Goal: Task Accomplishment & Management: Use online tool/utility

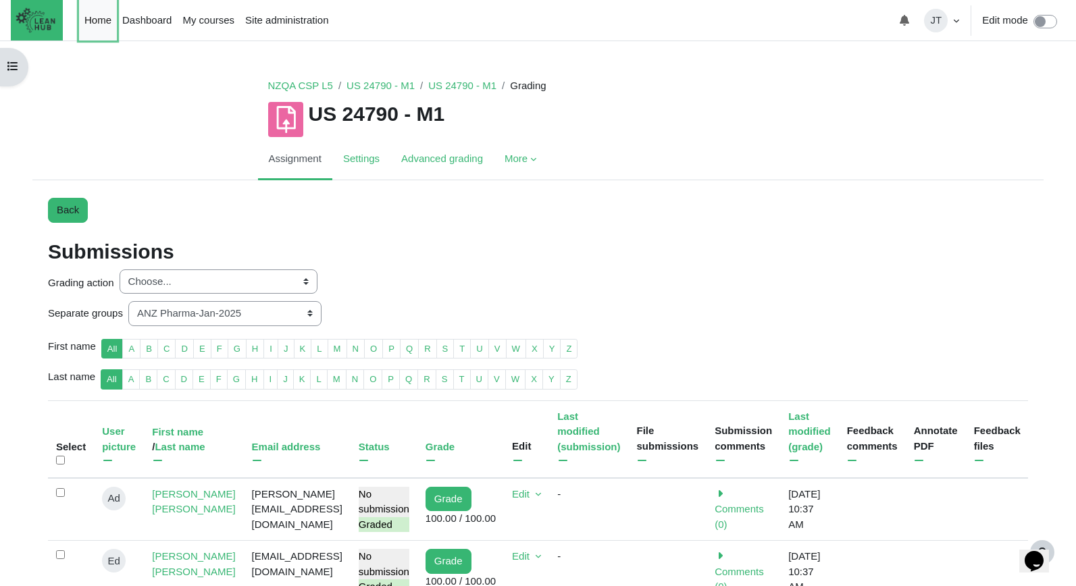
click at [101, 21] on link "Home" at bounding box center [98, 20] width 38 height 41
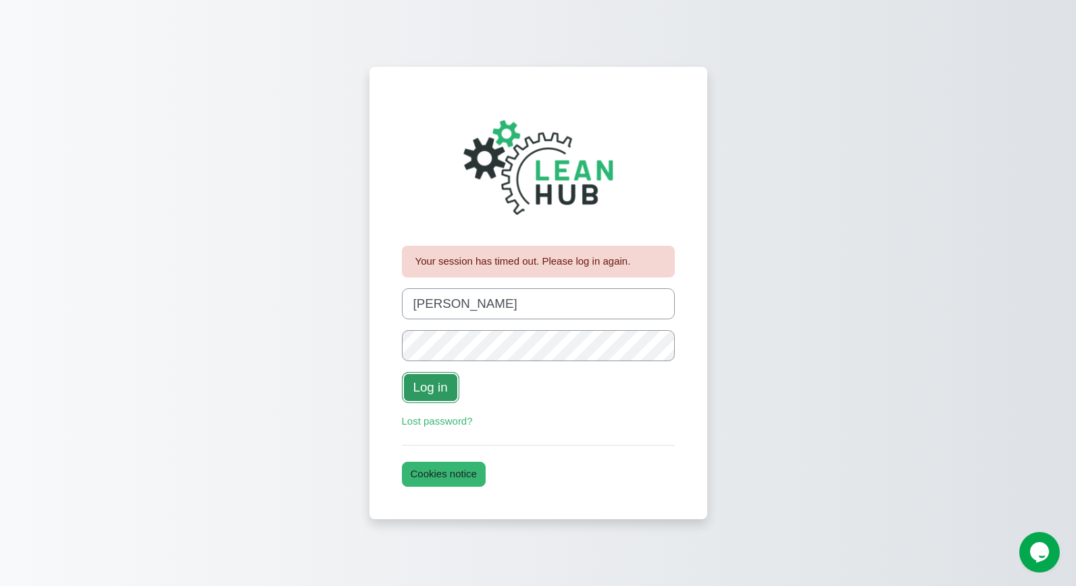
click at [438, 383] on button "Log in" at bounding box center [430, 387] width 57 height 31
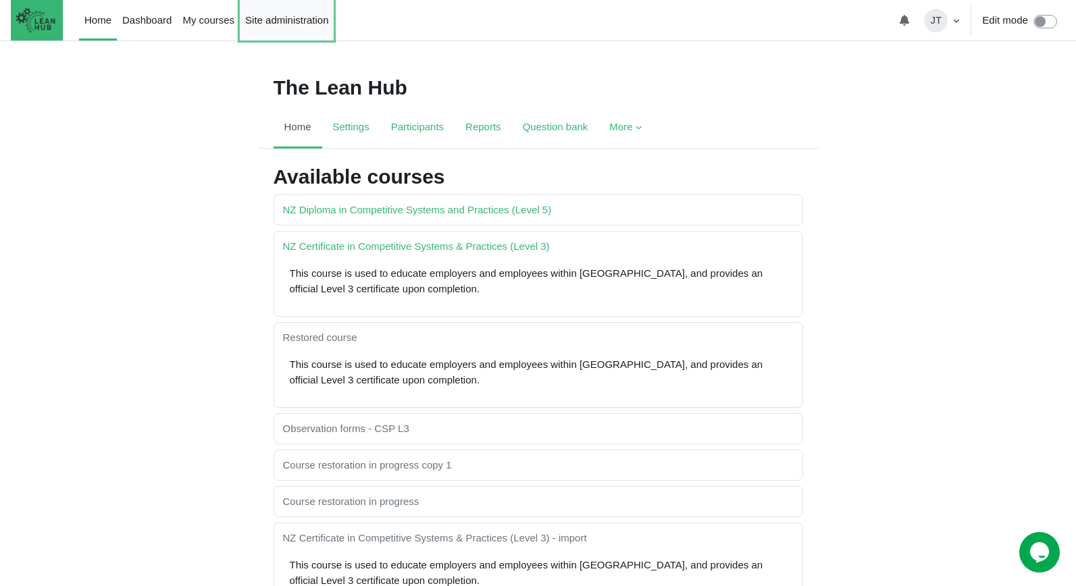
click at [272, 8] on link "Site administration" at bounding box center [287, 20] width 94 height 41
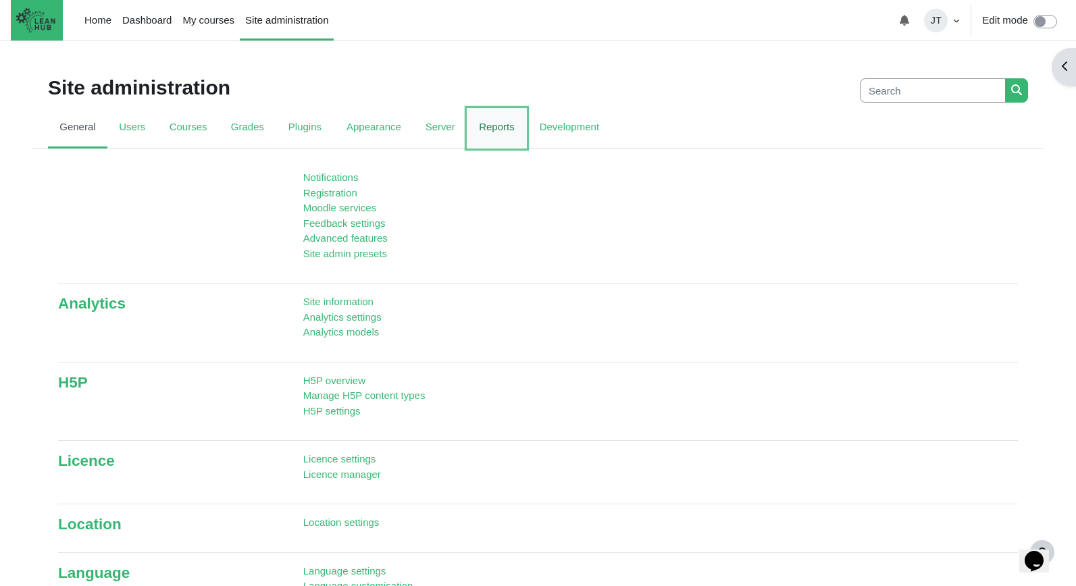
click at [502, 132] on link "Reports" at bounding box center [497, 128] width 60 height 41
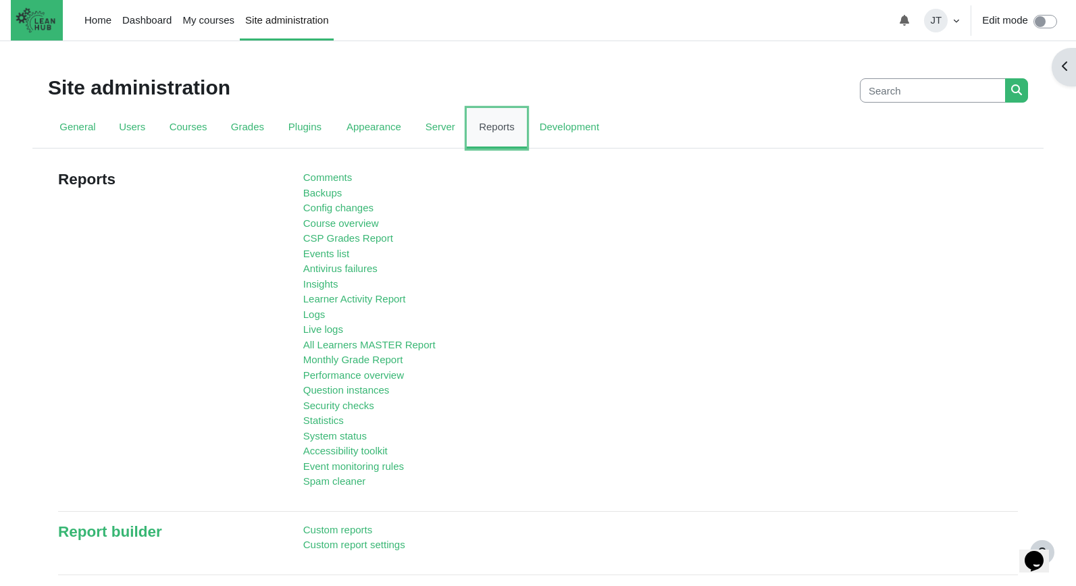
scroll to position [3, 0]
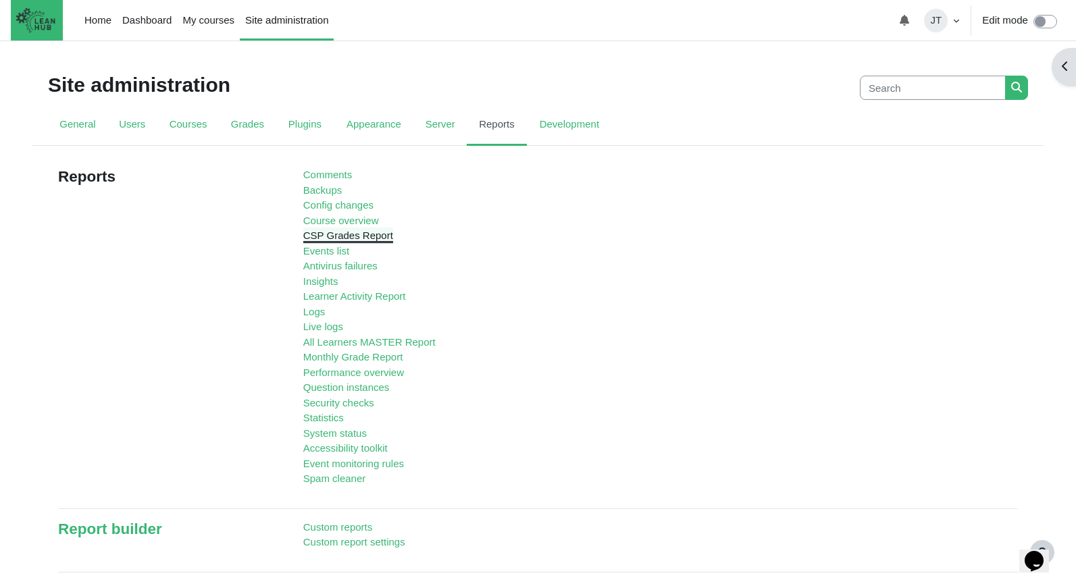
click at [345, 238] on link "CSP Grades Report" at bounding box center [348, 235] width 90 height 11
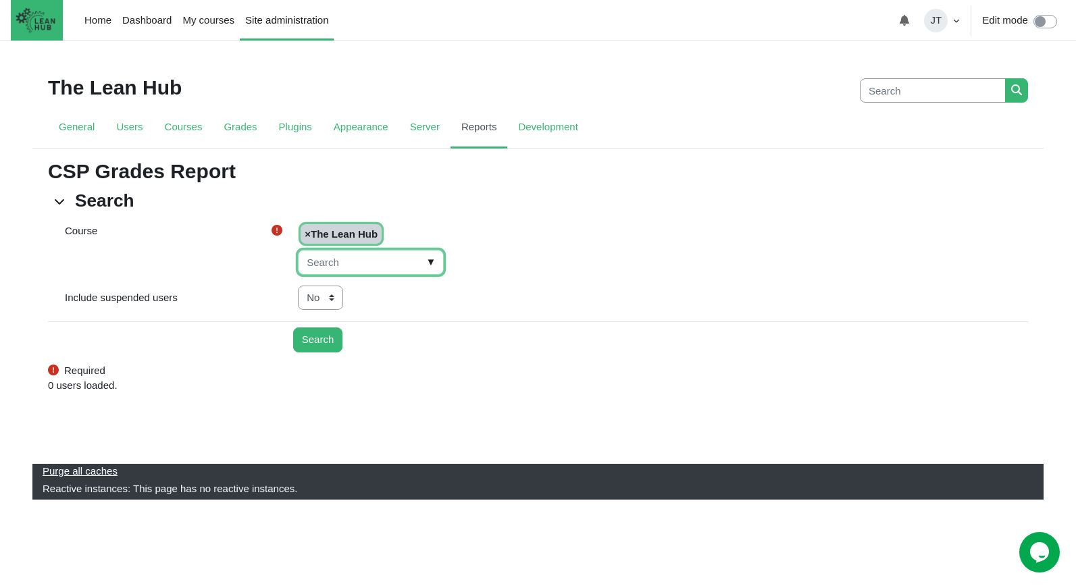
click at [423, 257] on input "Course" at bounding box center [371, 262] width 146 height 25
click at [423, 261] on span "▼" at bounding box center [431, 262] width 16 height 21
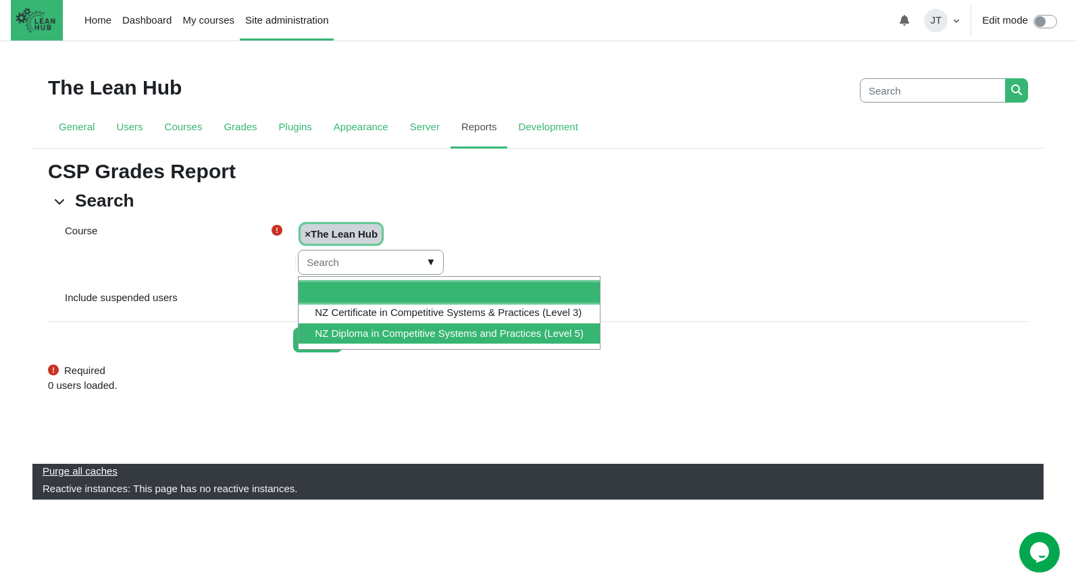
click at [407, 328] on li "NZ Diploma in Competitive Systems and Practices (Level 5)" at bounding box center [448, 333] width 301 height 21
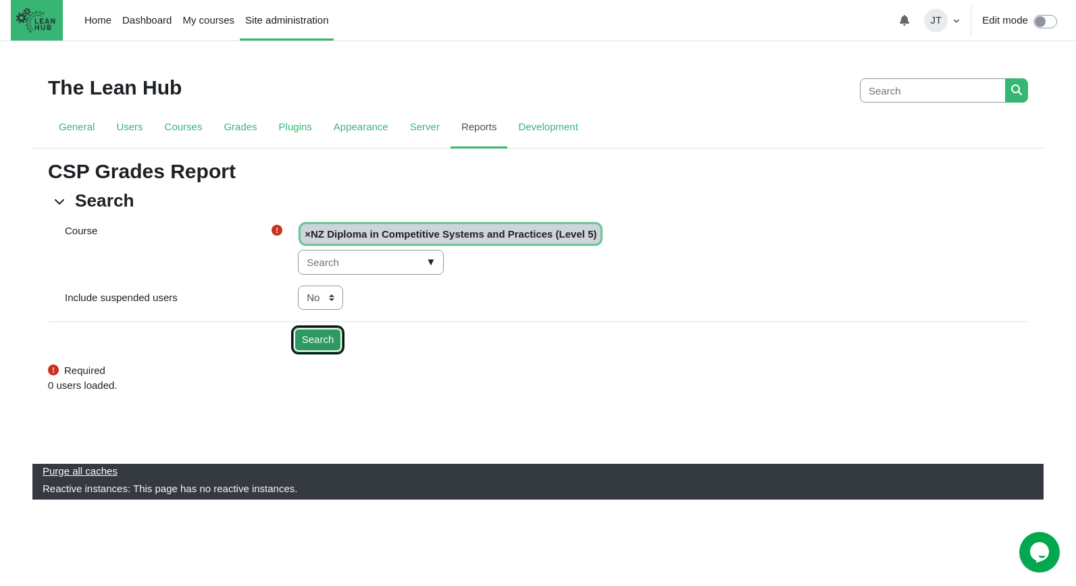
click at [321, 342] on input "Search" at bounding box center [318, 340] width 50 height 25
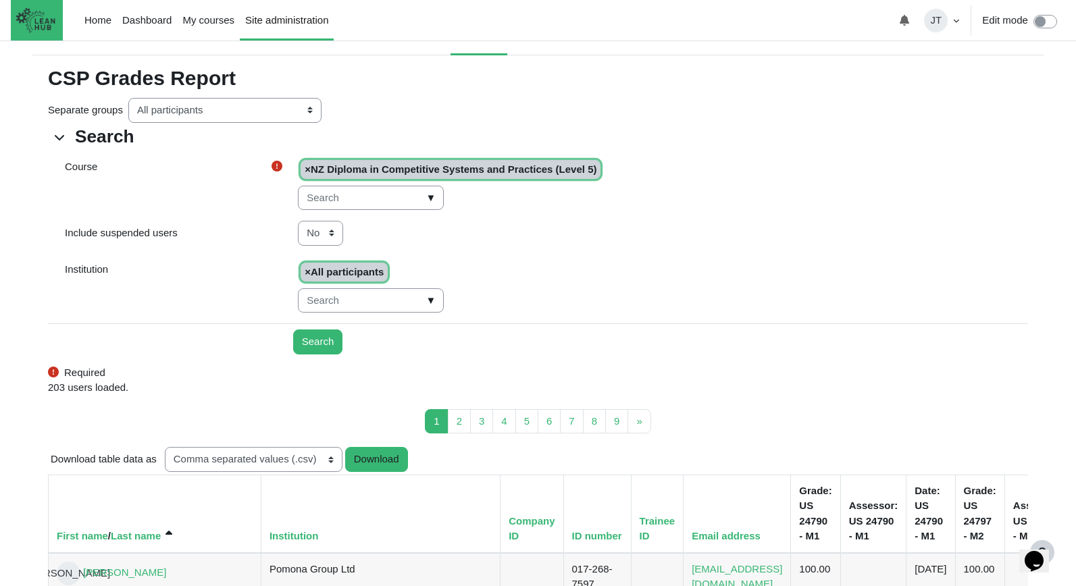
scroll to position [54, 0]
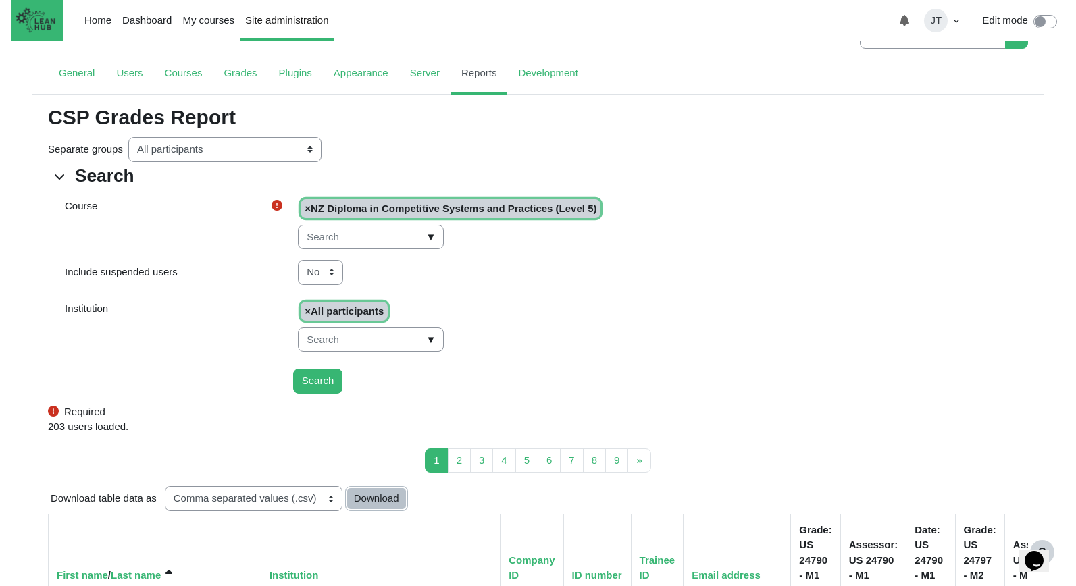
click at [398, 498] on button "Download" at bounding box center [376, 498] width 63 height 25
click at [94, 25] on link "Home" at bounding box center [98, 20] width 38 height 41
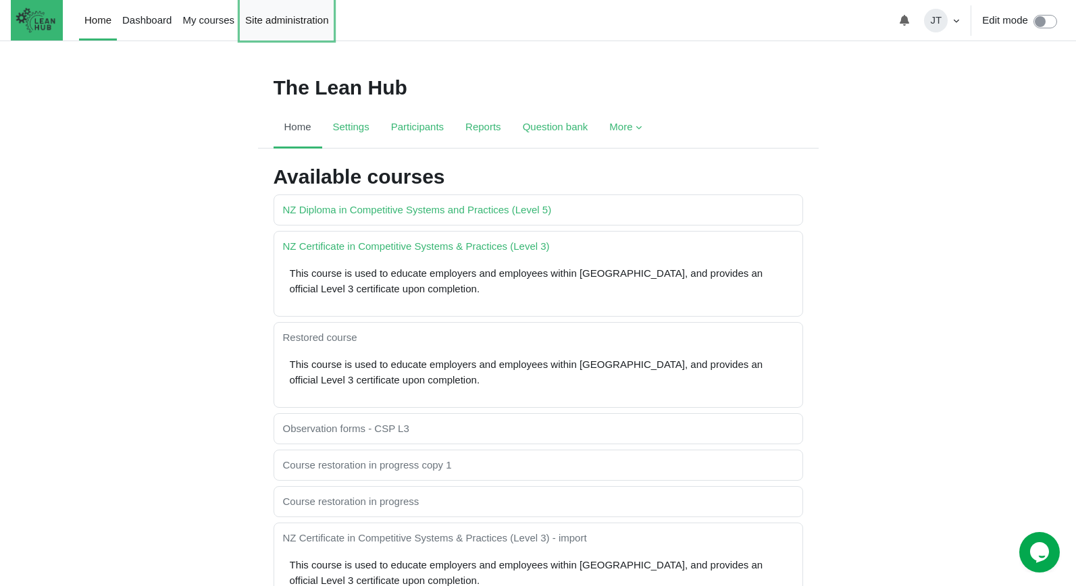
click at [291, 24] on link "Site administration" at bounding box center [287, 20] width 94 height 41
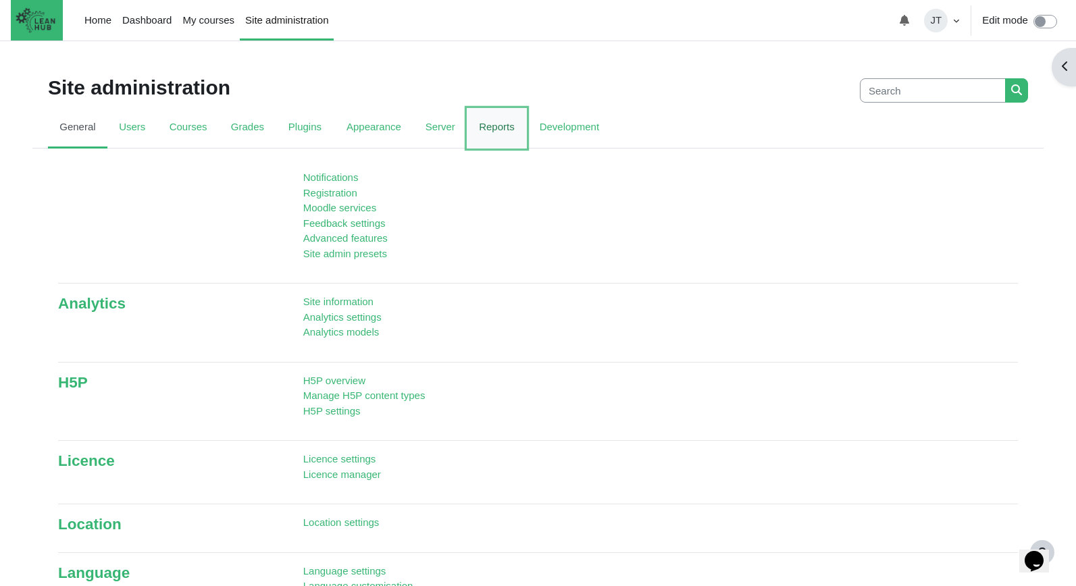
click at [497, 135] on link "Reports" at bounding box center [497, 128] width 60 height 41
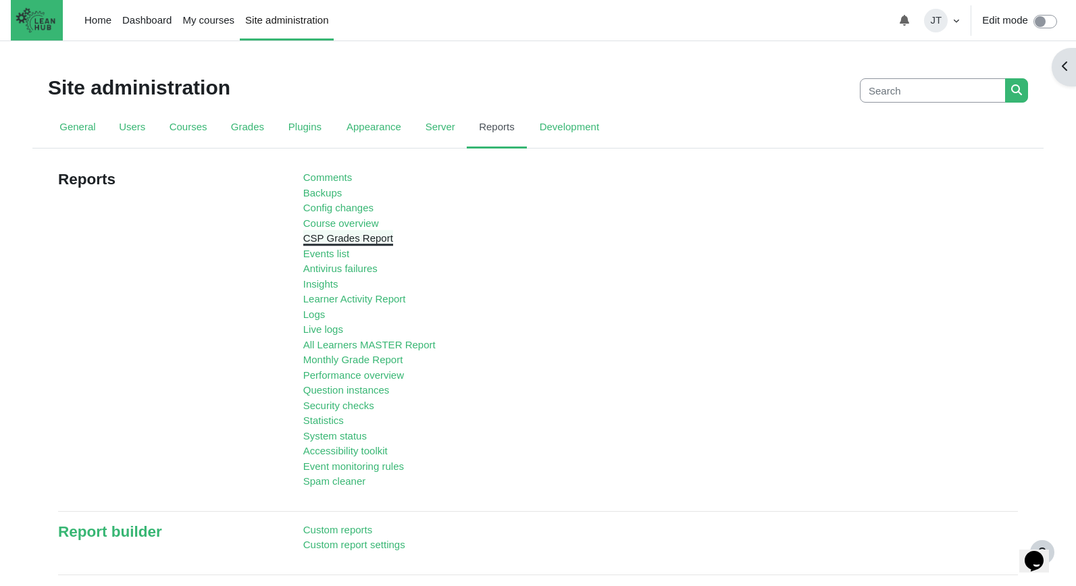
click at [366, 240] on link "CSP Grades Report" at bounding box center [348, 237] width 90 height 11
